Goal: Contribute content: Contribute content

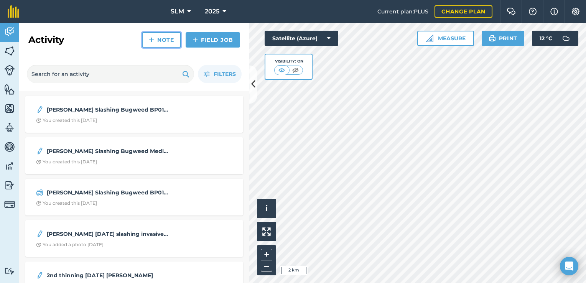
click at [171, 40] on link "Note" at bounding box center [161, 39] width 39 height 15
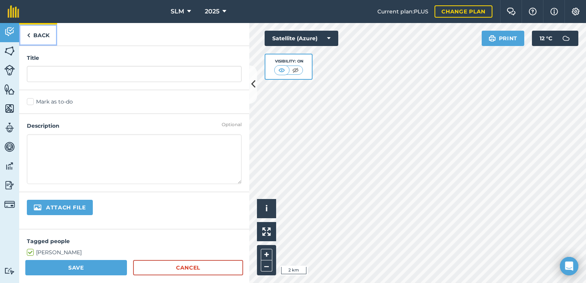
click at [30, 36] on img at bounding box center [28, 35] width 3 height 9
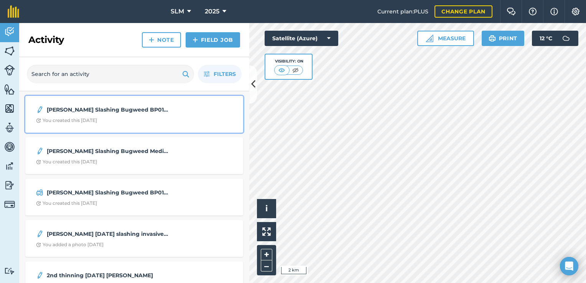
click at [146, 118] on span "You created this [DATE]" at bounding box center [134, 120] width 196 height 6
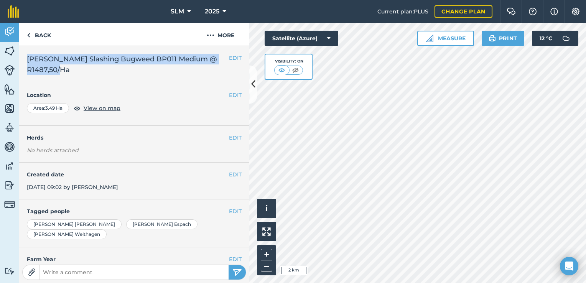
drag, startPoint x: 69, startPoint y: 70, endPoint x: 21, endPoint y: 57, distance: 49.4
click at [21, 57] on div "EDIT [PERSON_NAME] Slashing Bugweed BP011 Medium @ R1487,50/Ha" at bounding box center [134, 64] width 230 height 37
drag, startPoint x: 21, startPoint y: 57, endPoint x: 47, endPoint y: 58, distance: 25.4
copy h2 "[PERSON_NAME] Slashing Bugweed BP011 Medium @ R1487,50/Ha"
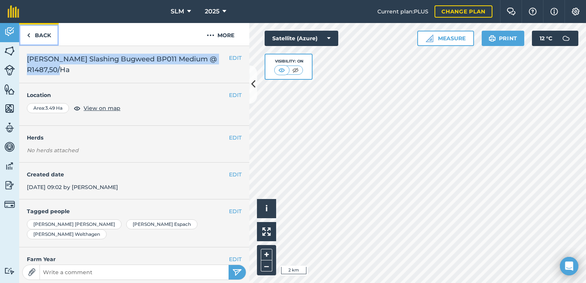
click at [30, 34] on link "Back" at bounding box center [39, 34] width 40 height 23
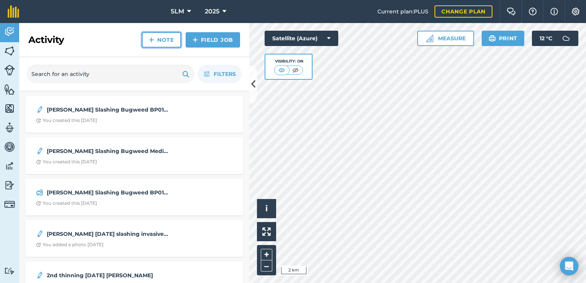
click at [158, 40] on link "Note" at bounding box center [161, 39] width 39 height 15
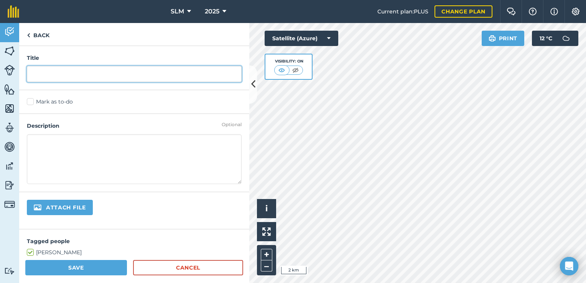
paste input "[PERSON_NAME] Slashing Bugweed BP011 Medium @ R1487,50/Ha"
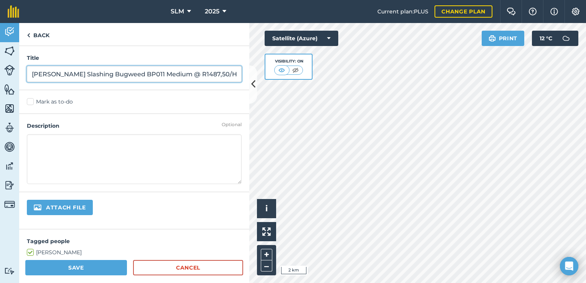
type input "[PERSON_NAME] Slashing Bugweed BP011 Medium @ R1487,50/Ha"
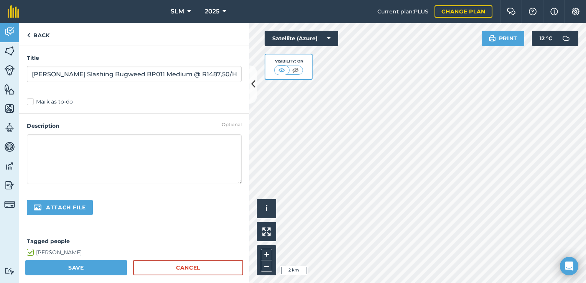
paste textarea "[PERSON_NAME] Slashing Bugweed BP011 Medium @ R1487,50/Ha"
type textarea "[PERSON_NAME] Slashing Bugweed BP011 Medium @ R1487,50/Ha"
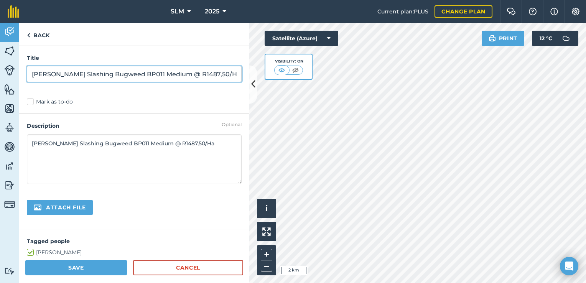
click at [31, 73] on input "[PERSON_NAME] Slashing Bugweed BP011 Medium @ R1487,50/Ha" at bounding box center [134, 74] width 215 height 16
type input "[DATE] [PERSON_NAME] Slashing Bugweed BP011 Medium @ R1487,50/Ha"
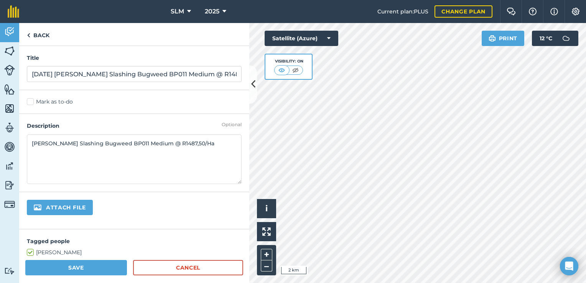
click at [31, 144] on textarea "[PERSON_NAME] Slashing Bugweed BP011 Medium @ R1487,50/Ha" at bounding box center [134, 159] width 215 height 50
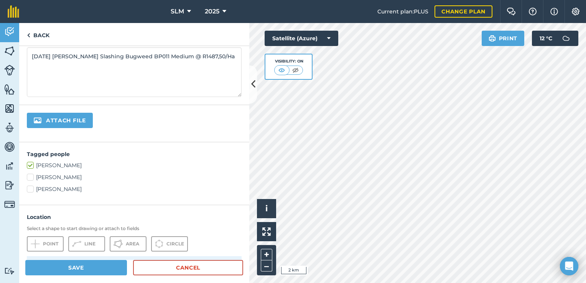
scroll to position [102, 0]
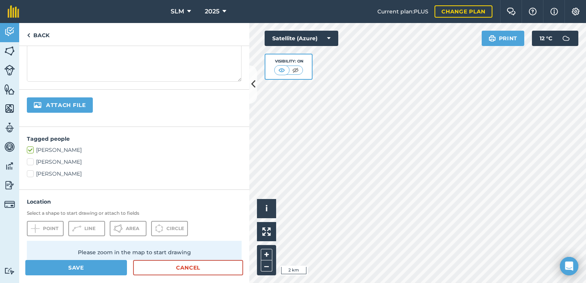
type textarea "[DATE] [PERSON_NAME] Slashing Bugweed BP011 Medium @ R1487,50/Ha"
click at [31, 160] on label "[PERSON_NAME]" at bounding box center [134, 162] width 215 height 8
click at [31, 160] on input "[PERSON_NAME]" at bounding box center [29, 160] width 5 height 5
checkbox input "true"
click at [31, 172] on label "[PERSON_NAME]" at bounding box center [134, 174] width 215 height 8
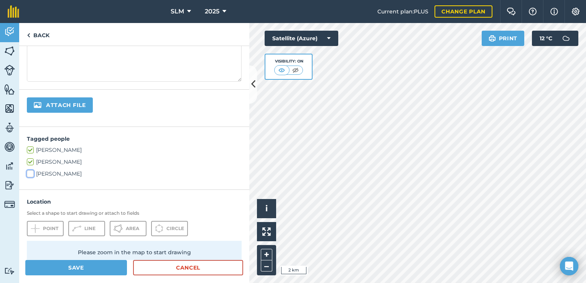
click at [31, 172] on input "[PERSON_NAME]" at bounding box center [29, 172] width 5 height 5
checkbox input "true"
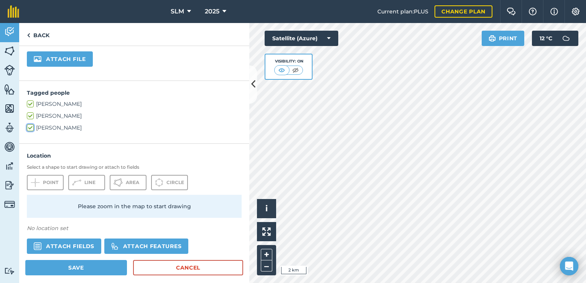
scroll to position [169, 0]
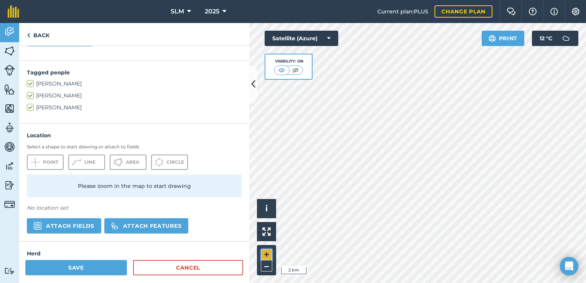
click at [267, 253] on button "+" at bounding box center [267, 255] width 12 height 12
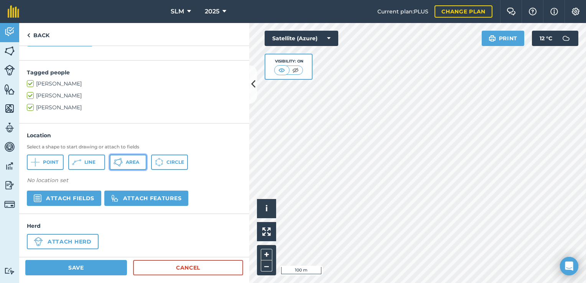
click at [133, 163] on span "Area" at bounding box center [132, 162] width 13 height 6
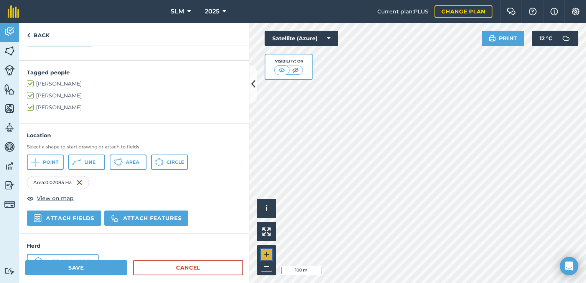
click at [266, 250] on button "+" at bounding box center [267, 255] width 12 height 12
click at [93, 268] on button "Save" at bounding box center [76, 267] width 102 height 15
click at [87, 280] on div "Save Cancel" at bounding box center [134, 271] width 230 height 23
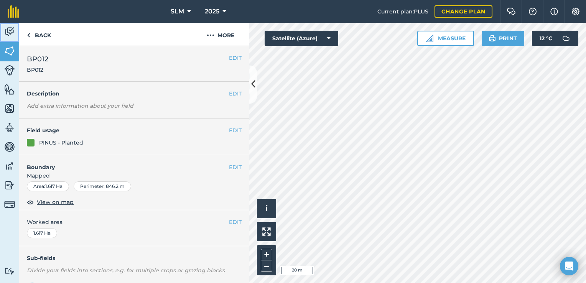
click at [5, 30] on img at bounding box center [9, 32] width 11 height 12
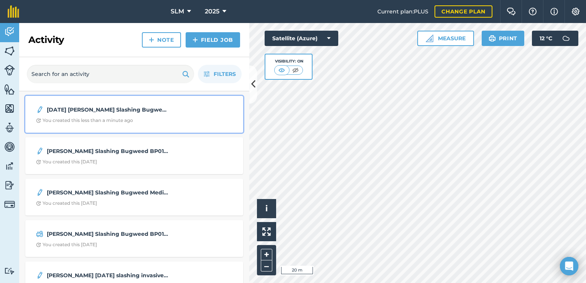
click at [70, 109] on strong "[DATE] [PERSON_NAME] Slashing Bugweed BP011 Medium @ R1487,50/Ha" at bounding box center [108, 110] width 122 height 8
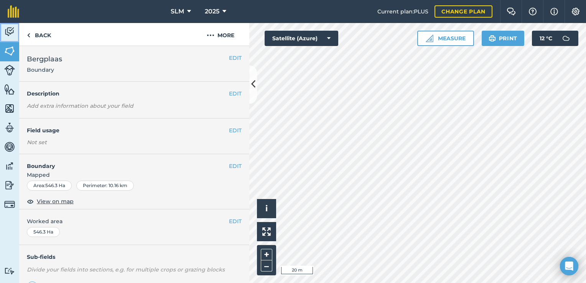
click at [10, 35] on img at bounding box center [9, 32] width 11 height 12
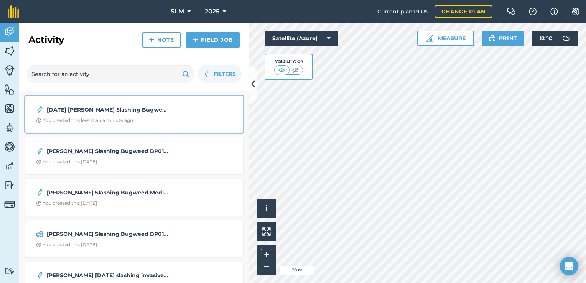
click at [55, 111] on strong "[DATE] [PERSON_NAME] Slashing Bugweed BP011 Medium @ R1487,50/Ha" at bounding box center [108, 110] width 122 height 8
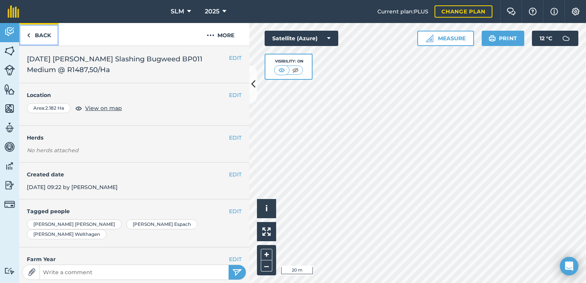
click at [29, 36] on img at bounding box center [28, 35] width 3 height 9
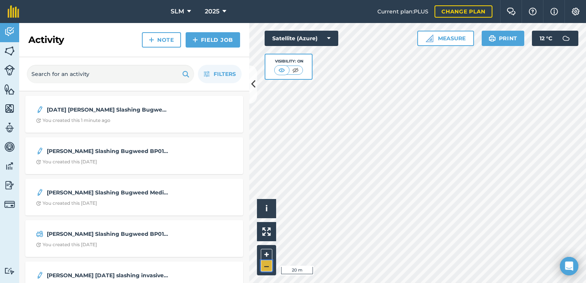
click at [268, 269] on button "–" at bounding box center [267, 266] width 12 height 11
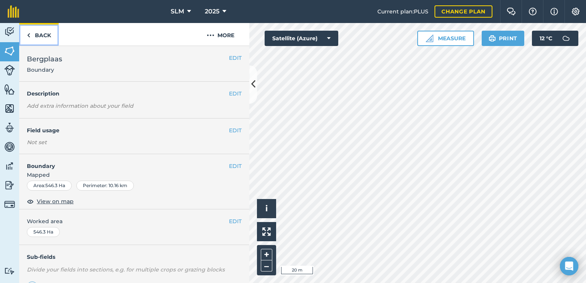
click at [30, 35] on img at bounding box center [28, 35] width 3 height 9
click at [32, 33] on link "Back" at bounding box center [39, 34] width 40 height 23
click at [28, 36] on img at bounding box center [28, 35] width 3 height 9
click at [586, 93] on html "SLM 2025 Current plan : PLUS Change plan Farm Chat Help Info Settings SLM - 202…" at bounding box center [293, 141] width 586 height 283
click at [265, 265] on button "–" at bounding box center [267, 266] width 12 height 11
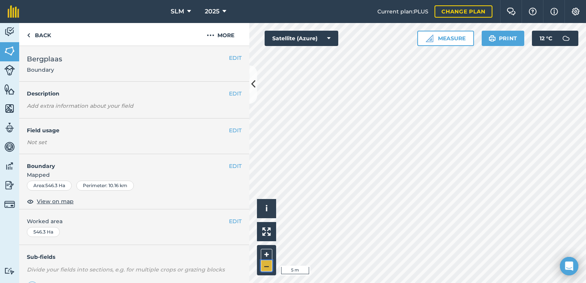
click at [265, 265] on button "–" at bounding box center [267, 266] width 12 height 11
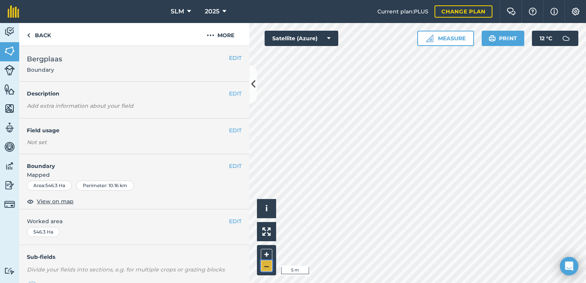
click at [267, 266] on button "–" at bounding box center [267, 266] width 12 height 11
click at [262, 267] on button "–" at bounding box center [267, 266] width 12 height 11
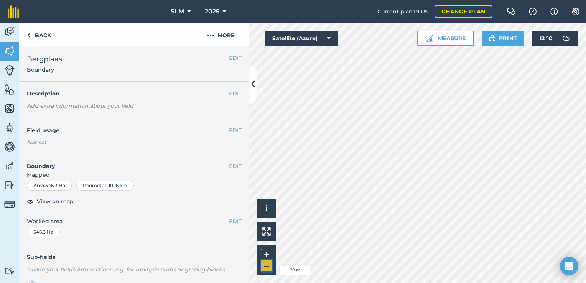
click at [262, 267] on button "–" at bounding box center [267, 266] width 12 height 11
click at [267, 267] on button "–" at bounding box center [267, 266] width 12 height 11
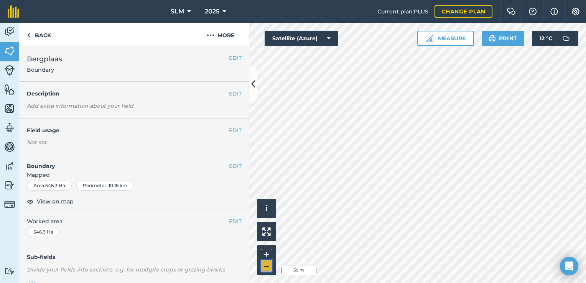
click at [267, 267] on button "–" at bounding box center [267, 266] width 12 height 11
click at [8, 30] on img at bounding box center [9, 32] width 11 height 12
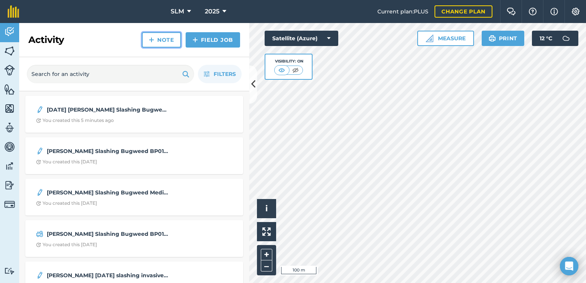
click at [164, 36] on link "Note" at bounding box center [161, 39] width 39 height 15
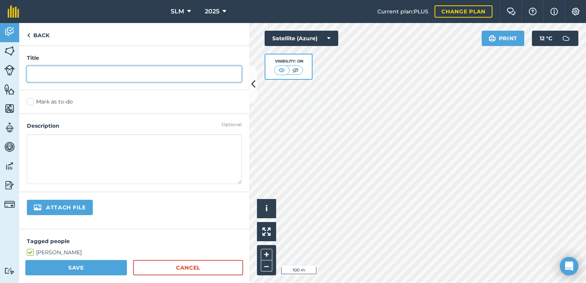
paste input "[PERSON_NAME] Slashing Bugweed BP011 Medium @ R1487,50/Ha"
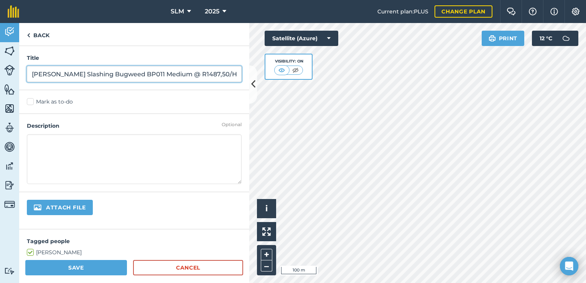
click at [29, 74] on input "[PERSON_NAME] Slashing Bugweed BP011 Medium @ R1487,50/Ha" at bounding box center [134, 74] width 215 height 16
click at [149, 74] on input "[PERSON_NAME] Slashing Bugweed BP011 Medium @ R1487,50/Ha" at bounding box center [134, 74] width 215 height 16
click at [183, 75] on input "[PERSON_NAME] Slashing Bugweed BP003a Medium @ R1487,50/Ha" at bounding box center [134, 74] width 215 height 16
click at [209, 73] on input "[PERSON_NAME] Slashing Bugweed BP003a heavy @ R1487,50/Ha" at bounding box center [134, 74] width 215 height 16
type input "[PERSON_NAME] Slashing Bugweed BP003a heavy @ R2125,00/Ha"
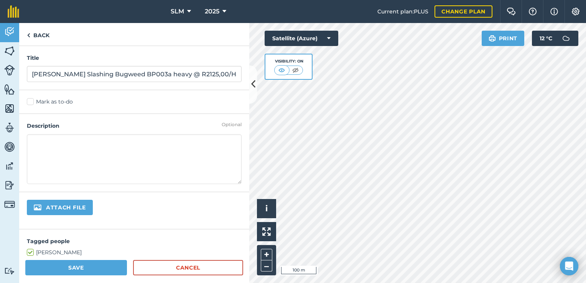
click at [223, 96] on div "Mark as to-do" at bounding box center [134, 102] width 230 height 24
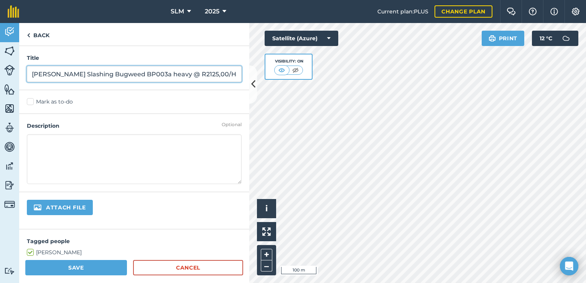
drag, startPoint x: 226, startPoint y: 76, endPoint x: 7, endPoint y: 84, distance: 219.3
click at [7, 84] on div "Activity Fields Livestock Features Maps Team Vehicles Data Reporting Billing Tu…" at bounding box center [293, 153] width 586 height 260
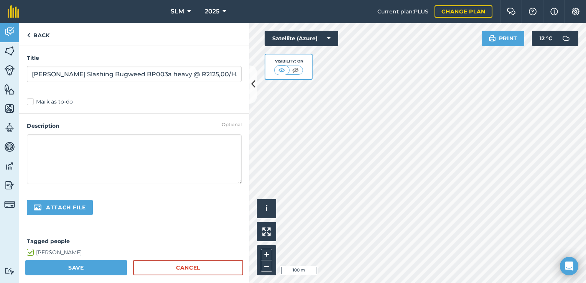
paste textarea "[PERSON_NAME] Slashing Bugweed BP003a heavy @ R2125,00/Ha"
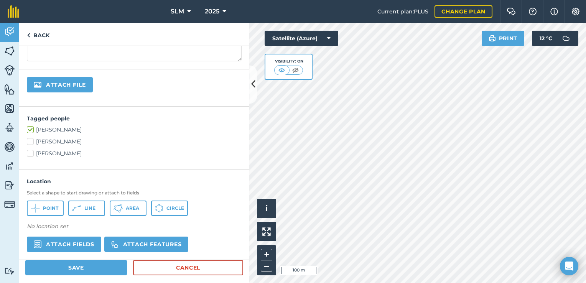
scroll to position [127, 0]
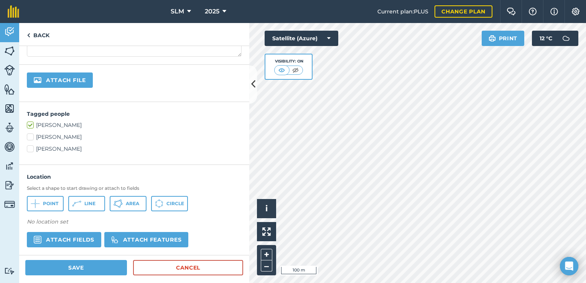
type textarea "[PERSON_NAME] Slashing Bugweed BP003a heavy @ R2125,00/Ha"
click at [129, 206] on button "Area" at bounding box center [128, 203] width 37 height 15
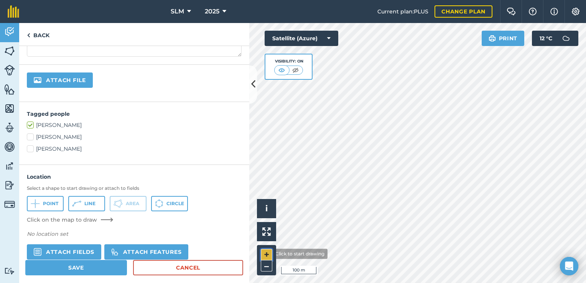
click at [267, 254] on button "+" at bounding box center [267, 255] width 12 height 12
click at [267, 266] on button "–" at bounding box center [267, 266] width 12 height 11
click at [465, 283] on html "SLM 2025 Current plan : PLUS Change plan Farm Chat Help Info Settings SLM - 202…" at bounding box center [293, 141] width 586 height 283
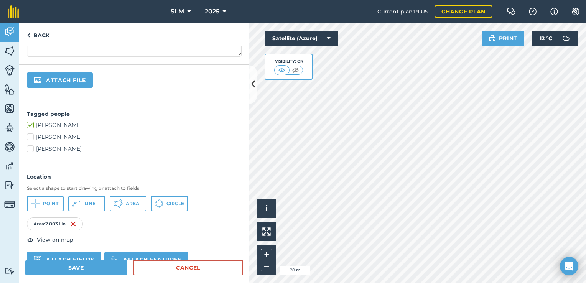
click at [249, 138] on div "Activity Fields Livestock Features Maps Team Vehicles Data Reporting Billing Tu…" at bounding box center [293, 153] width 586 height 260
click at [265, 199] on div "Click to start drawing i © 2025 TomTom, Microsoft 20 m + –" at bounding box center [417, 153] width 337 height 260
click at [5, 269] on img at bounding box center [9, 270] width 11 height 7
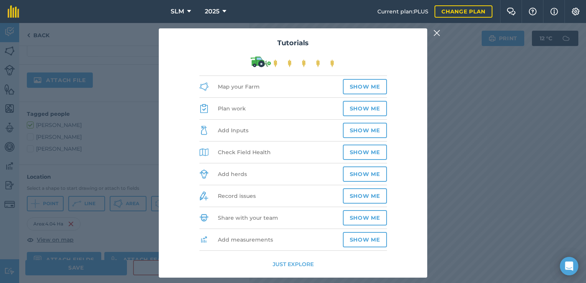
click at [438, 35] on img at bounding box center [437, 32] width 7 height 9
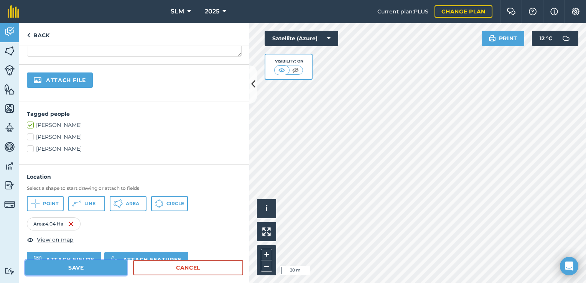
click at [87, 268] on button "Save" at bounding box center [76, 267] width 102 height 15
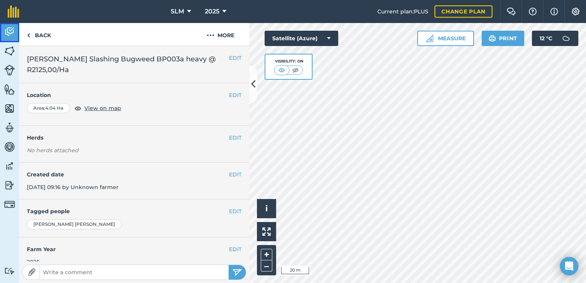
click at [14, 29] on img at bounding box center [9, 32] width 11 height 12
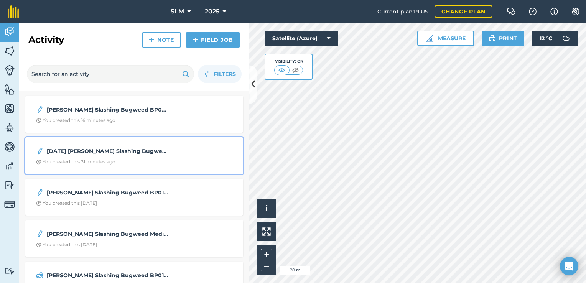
click at [70, 152] on strong "[DATE] [PERSON_NAME] Slashing Bugweed BP011 Medium @ R1487,50/Ha" at bounding box center [108, 151] width 122 height 8
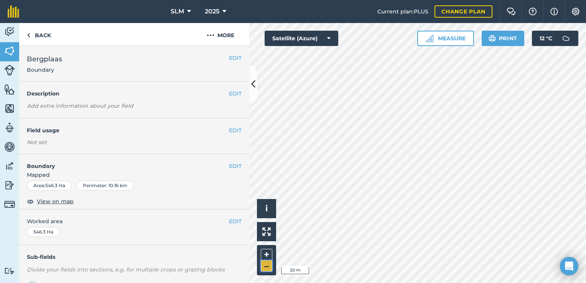
click at [269, 266] on button "–" at bounding box center [267, 266] width 12 height 11
click at [8, 31] on img at bounding box center [9, 32] width 11 height 12
click at [27, 35] on img at bounding box center [28, 35] width 3 height 9
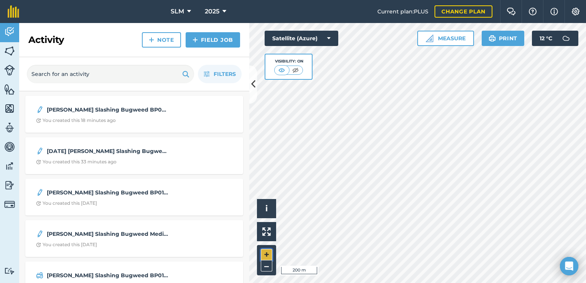
click at [265, 255] on button "+" at bounding box center [267, 255] width 12 height 12
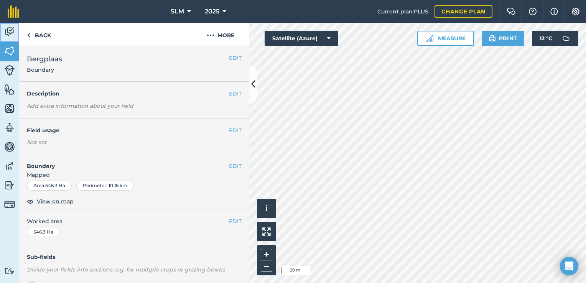
click at [11, 31] on img at bounding box center [9, 32] width 11 height 12
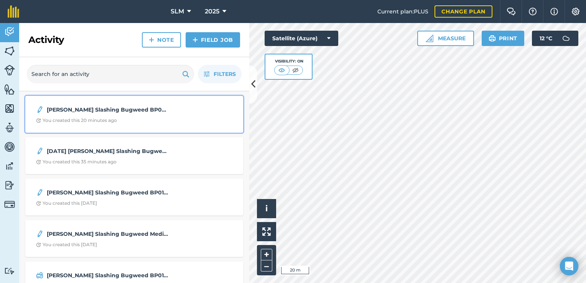
click at [195, 112] on div "[PERSON_NAME] Slashing Bugweed BP003a heavy @ R2125,00/Ha" at bounding box center [134, 109] width 196 height 9
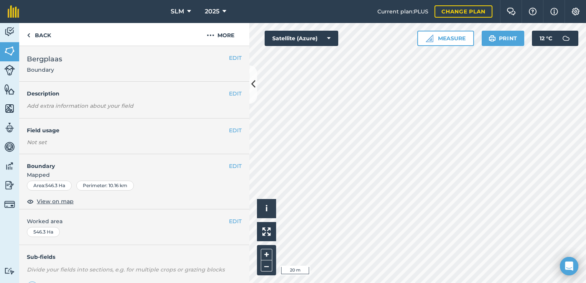
click at [195, 112] on div "EDIT Description Add extra information about your field" at bounding box center [134, 100] width 230 height 37
click at [11, 32] on img at bounding box center [9, 32] width 11 height 12
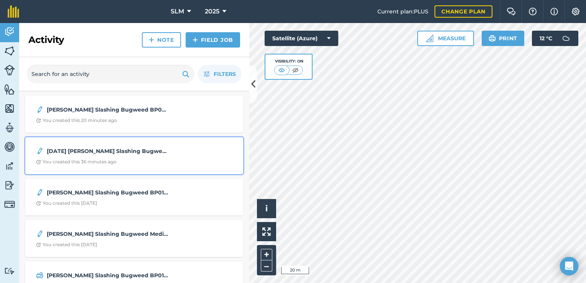
click at [80, 151] on strong "[DATE] [PERSON_NAME] Slashing Bugweed BP011 Medium @ R1487,50/Ha" at bounding box center [108, 151] width 122 height 8
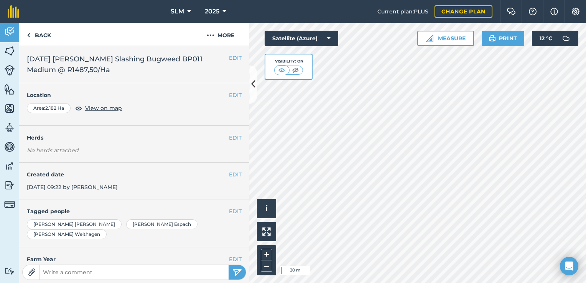
click at [80, 151] on em "No herds attached" at bounding box center [138, 150] width 223 height 8
click at [15, 29] on link "Activity" at bounding box center [9, 32] width 19 height 19
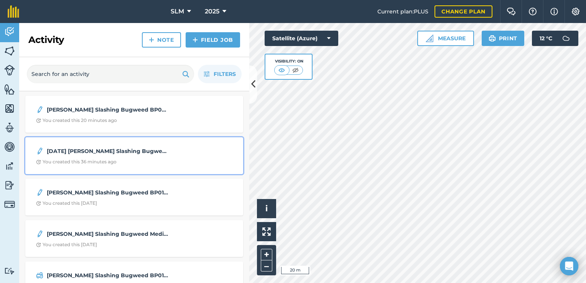
click at [85, 151] on strong "[DATE] [PERSON_NAME] Slashing Bugweed BP011 Medium @ R1487,50/Ha" at bounding box center [108, 151] width 122 height 8
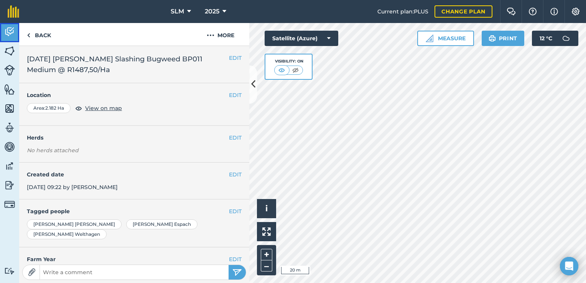
click at [10, 33] on img at bounding box center [9, 32] width 11 height 12
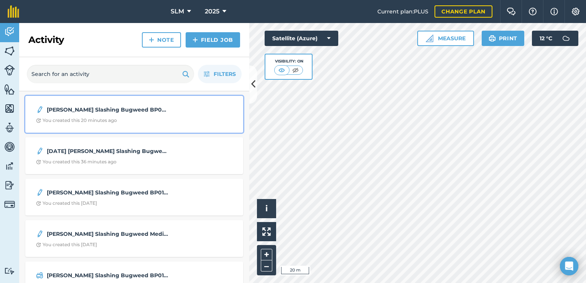
click at [87, 107] on strong "[PERSON_NAME] Slashing Bugweed BP003a heavy @ R2125,00/Ha" at bounding box center [108, 110] width 122 height 8
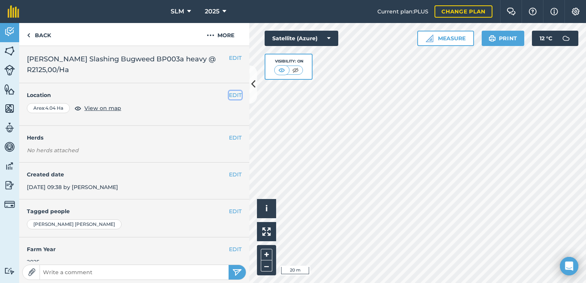
click at [229, 96] on button "EDIT" at bounding box center [235, 95] width 13 height 8
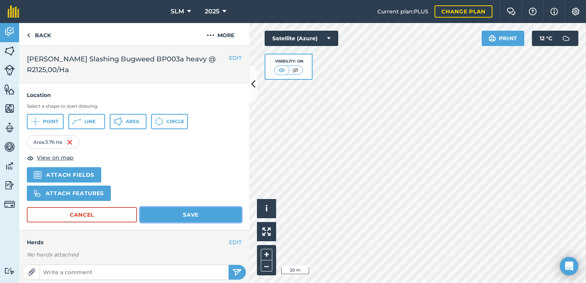
click at [190, 210] on button "Save" at bounding box center [191, 214] width 102 height 15
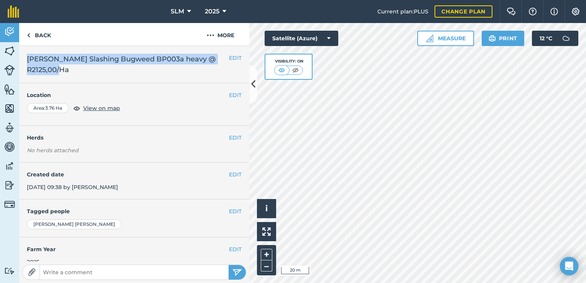
drag, startPoint x: 69, startPoint y: 70, endPoint x: 25, endPoint y: 54, distance: 46.5
click at [25, 54] on div "EDIT [PERSON_NAME] Slashing Bugweed BP003a heavy @ R2125,00/Ha" at bounding box center [134, 64] width 230 height 37
drag, startPoint x: 25, startPoint y: 54, endPoint x: 34, endPoint y: 59, distance: 10.7
copy h2 "[PERSON_NAME] Slashing Bugweed BP003a heavy @ R2125,00/Ha"
click at [168, 59] on h2 "[PERSON_NAME] Slashing Bugweed BP003a heavy @ R2125,00/Ha" at bounding box center [134, 64] width 215 height 21
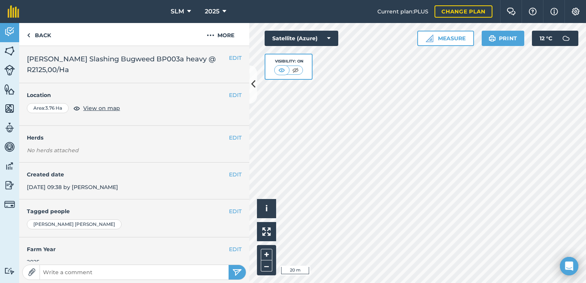
click at [168, 59] on h2 "[PERSON_NAME] Slashing Bugweed BP003a heavy @ R2125,00/Ha" at bounding box center [134, 64] width 215 height 21
click at [166, 59] on h2 "[PERSON_NAME] Slashing Bugweed BP003a heavy @ R2125,00/Ha" at bounding box center [134, 64] width 215 height 21
click at [166, 60] on h2 "[PERSON_NAME] Slashing Bugweed BP003a heavy @ R2125,00/Ha" at bounding box center [134, 64] width 215 height 21
click at [166, 57] on h2 "[PERSON_NAME] Slashing Bugweed BP003a heavy @ R2125,00/Ha" at bounding box center [134, 64] width 215 height 21
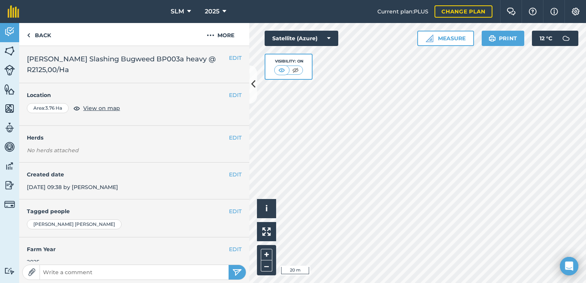
click at [166, 57] on h2 "[PERSON_NAME] Slashing Bugweed BP003a heavy @ R2125,00/Ha" at bounding box center [134, 64] width 215 height 21
click at [167, 59] on h2 "[PERSON_NAME] Slashing Bugweed BP003a heavy @ R2125,00/Ha" at bounding box center [134, 64] width 215 height 21
click at [159, 75] on div "EDIT [PERSON_NAME] Slashing Bugweed BP003a heavy @ R2125,00/Ha" at bounding box center [134, 64] width 230 height 37
click at [9, 34] on img at bounding box center [9, 32] width 11 height 12
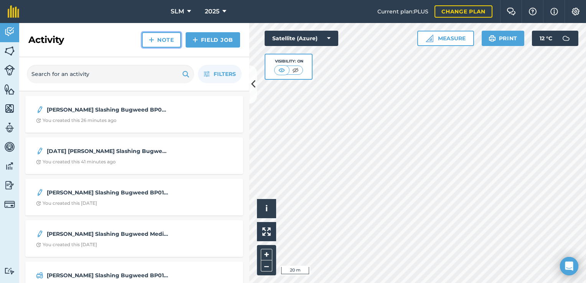
click at [157, 44] on link "Note" at bounding box center [161, 39] width 39 height 15
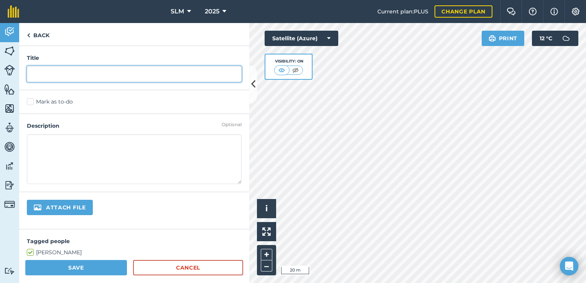
paste input "[PERSON_NAME] Slashing Bugweed BP003a heavy @ R2125,00/Ha"
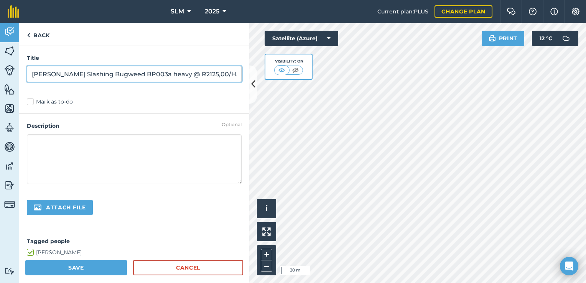
click at [156, 74] on input "[PERSON_NAME] Slashing Bugweed BP003a heavy @ R2125,00/Ha" at bounding box center [134, 74] width 215 height 16
type input "[PERSON_NAME] Slashing Bugweed BP002 heavy @ R2125,00/Ha"
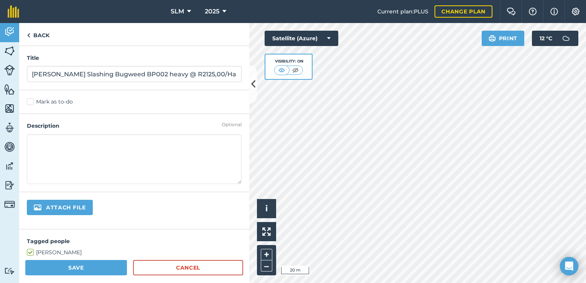
paste textarea "[PERSON_NAME] Slashing Bugweed BP003a heavy @ R2125,00/Ha"
type textarea "[PERSON_NAME] Slashing Bugweed BP003a heavy @ R2125,00/Ha"
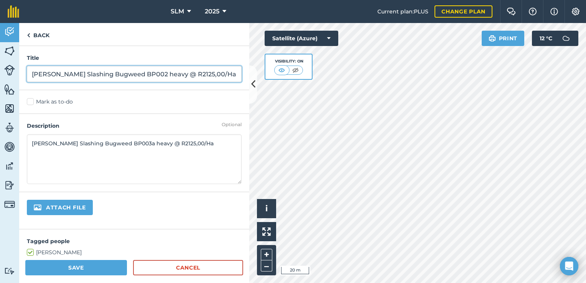
click at [30, 75] on input "[PERSON_NAME] Slashing Bugweed BP002 heavy @ R2125,00/Ha" at bounding box center [134, 74] width 215 height 16
type input "[DATE] [PERSON_NAME] Slashing Bugweed BP002 heavy @ R2125,00/Ha"
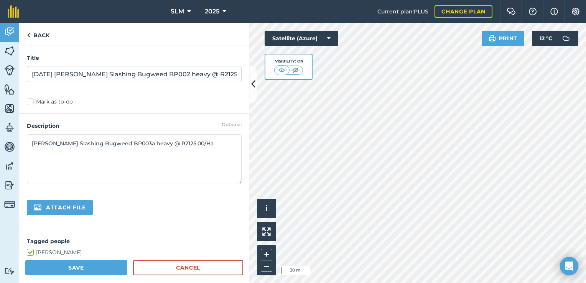
click at [31, 143] on textarea "[PERSON_NAME] Slashing Bugweed BP003a heavy @ R2125,00/Ha" at bounding box center [134, 159] width 215 height 50
click at [160, 144] on textarea "[DATE] [PERSON_NAME] Slashing Bugweed BP003a heavy @ R2125,00/Ha" at bounding box center [134, 159] width 215 height 50
type textarea "[DATE] [PERSON_NAME] Slashing Bugweed BP002 heavy @ R2125,00/Ha"
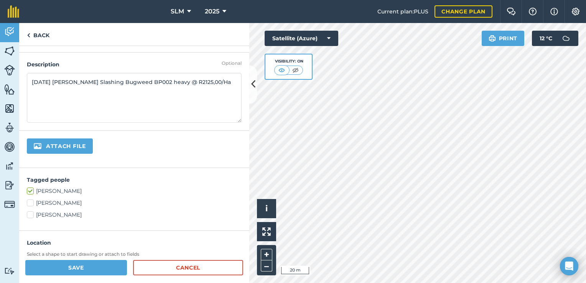
scroll to position [77, 0]
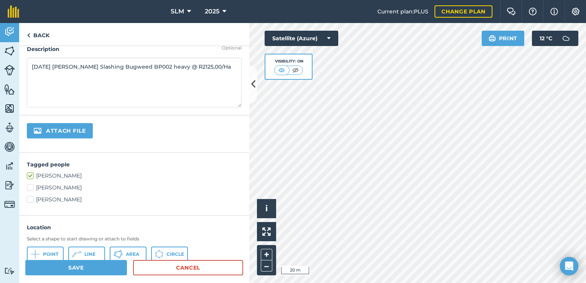
click at [28, 186] on label "[PERSON_NAME]" at bounding box center [134, 188] width 215 height 8
click at [28, 186] on input "[PERSON_NAME]" at bounding box center [29, 186] width 5 height 5
checkbox input "true"
click at [30, 199] on label "[PERSON_NAME]" at bounding box center [134, 200] width 215 height 8
click at [30, 199] on input "[PERSON_NAME]" at bounding box center [29, 198] width 5 height 5
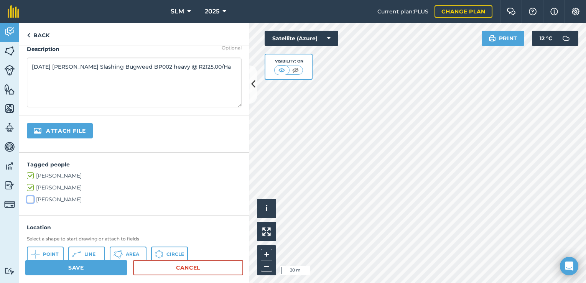
checkbox input "true"
click at [129, 251] on span "Area" at bounding box center [132, 254] width 13 height 6
click at [432, 10] on div "SLM 2025 Current plan : PLUS Change plan Farm Chat Help Info Settings SLM - 202…" at bounding box center [293, 141] width 586 height 283
click at [106, 269] on button "Save" at bounding box center [76, 267] width 102 height 15
